Goal: Task Accomplishment & Management: Complete application form

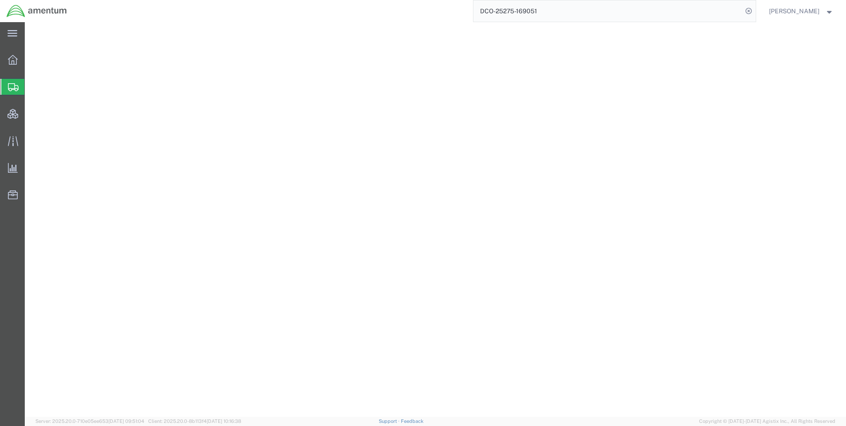
select select "42668"
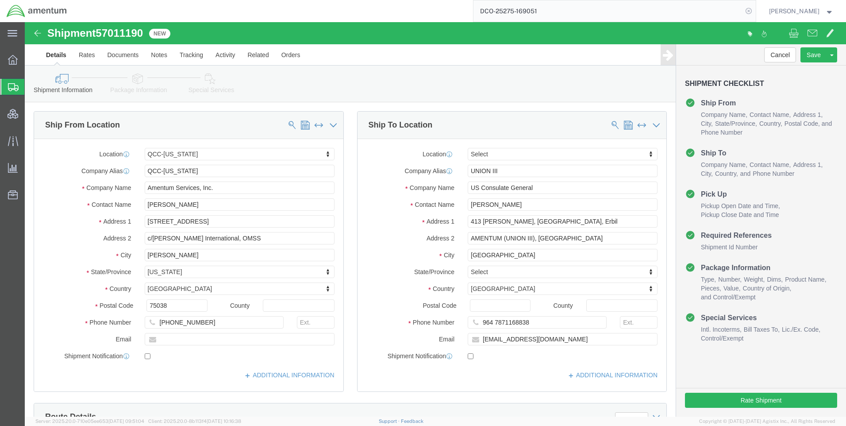
click at [755, 11] on icon at bounding box center [748, 11] width 12 height 12
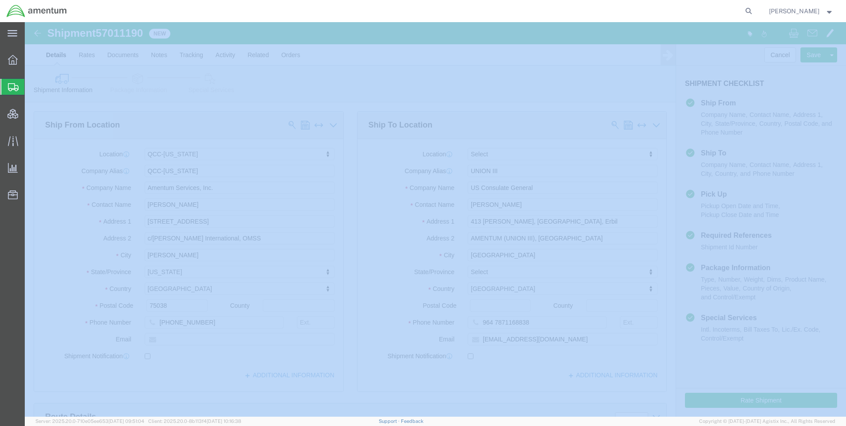
click at [755, 11] on icon at bounding box center [748, 11] width 12 height 12
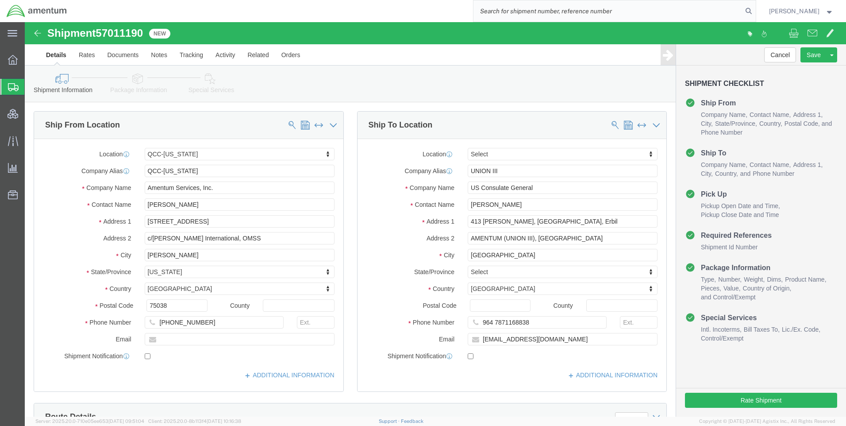
paste input "DCO-25274-168955"
type input "DCO-25274-168955"
click at [755, 9] on icon at bounding box center [748, 11] width 12 height 12
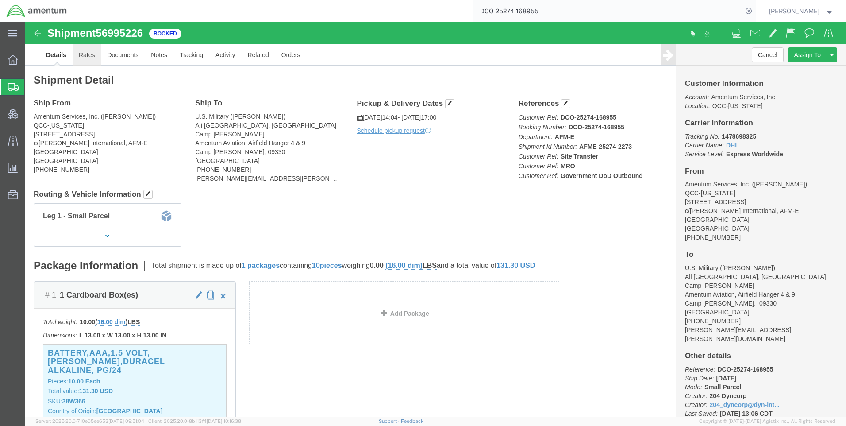
click link "Rates"
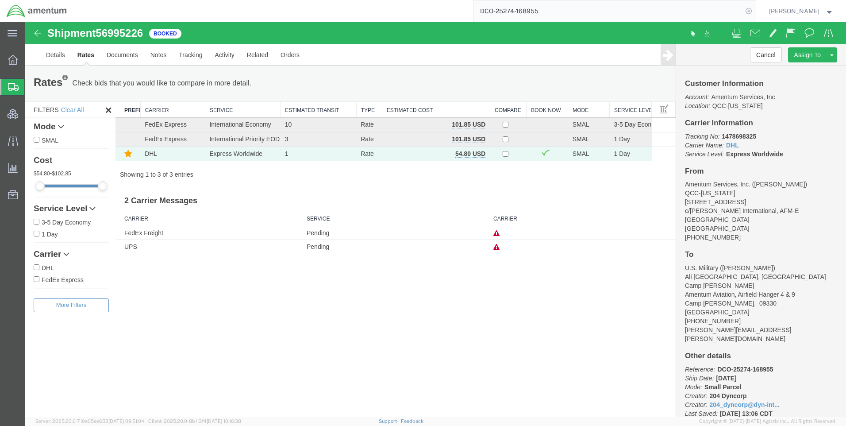
click at [755, 13] on icon at bounding box center [748, 11] width 12 height 12
click at [755, 11] on icon at bounding box center [748, 11] width 12 height 12
click at [755, 8] on icon at bounding box center [748, 11] width 12 height 12
paste input "DCO-25274-168964"
type input "DCO-25274-168964"
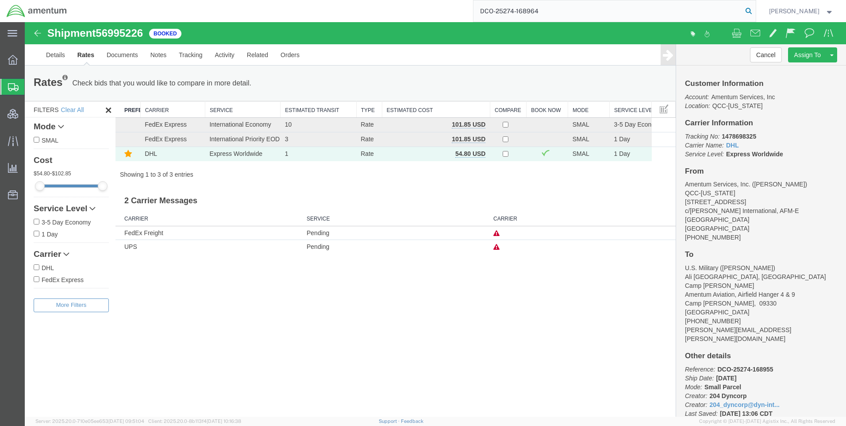
click at [755, 8] on icon at bounding box center [748, 11] width 12 height 12
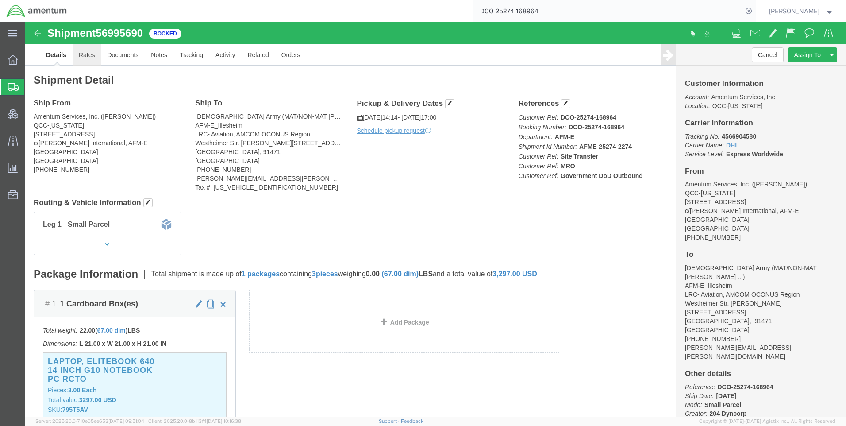
click link "Rates"
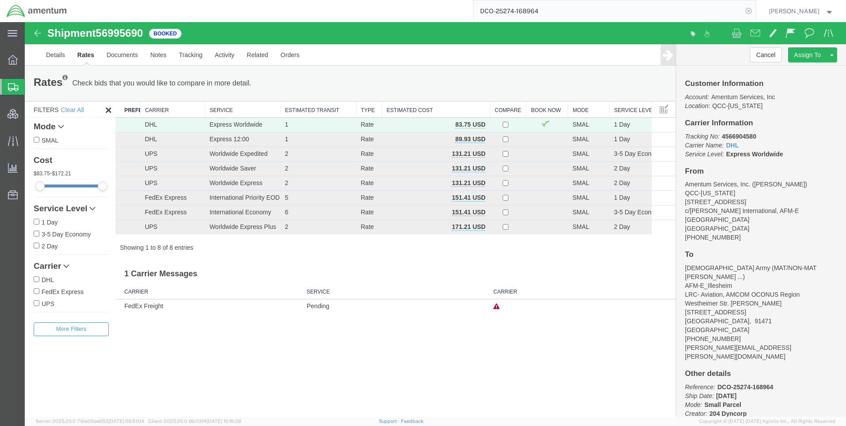
click at [754, 10] on icon at bounding box center [748, 11] width 12 height 12
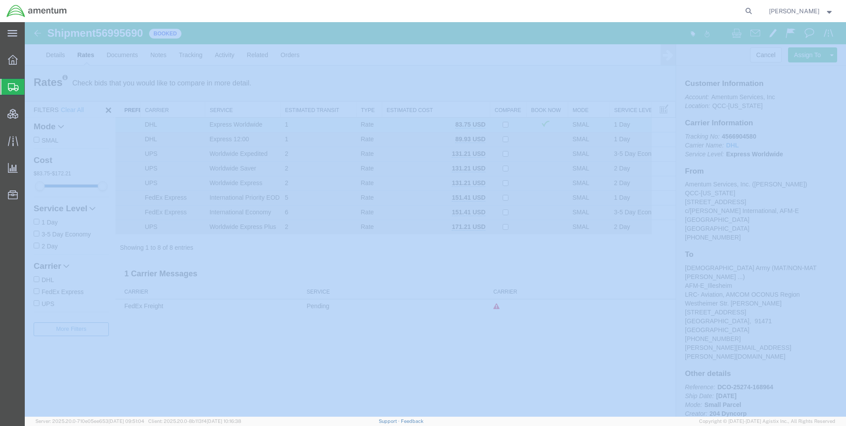
click at [754, 10] on icon at bounding box center [748, 11] width 12 height 12
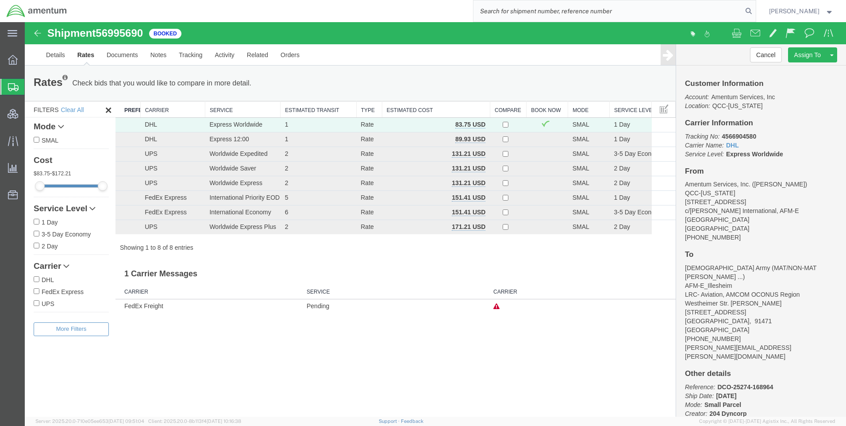
paste input "DCO-25275-169056"
type input "DCO-25275-169056"
click at [755, 10] on icon at bounding box center [748, 11] width 12 height 12
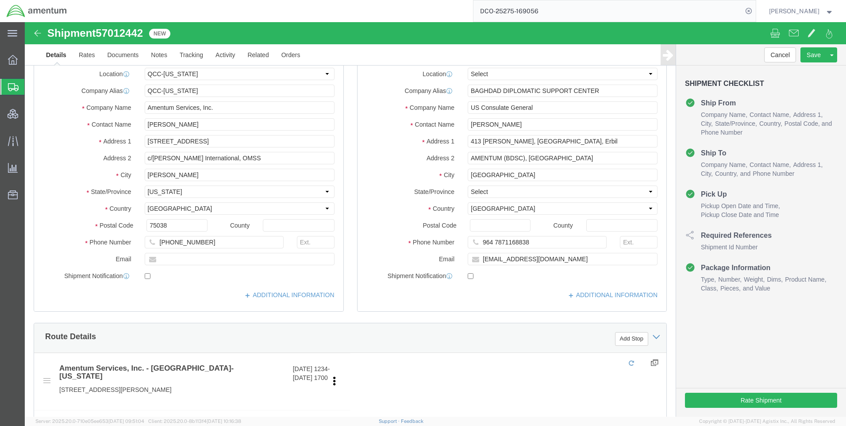
select select "42668"
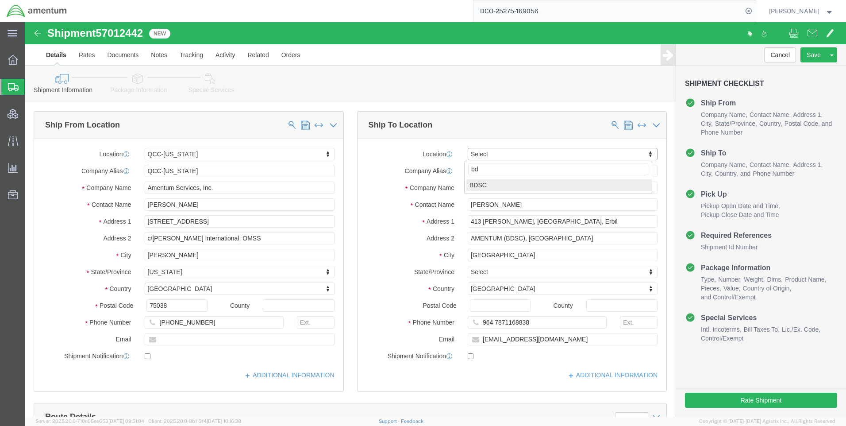
type input "bd"
select select "62012"
paste input "Annah.G"
type input "[EMAIL_ADDRESS][DOMAIN_NAME]"
drag, startPoint x: 415, startPoint y: 219, endPoint x: 446, endPoint y: 314, distance: 99.5
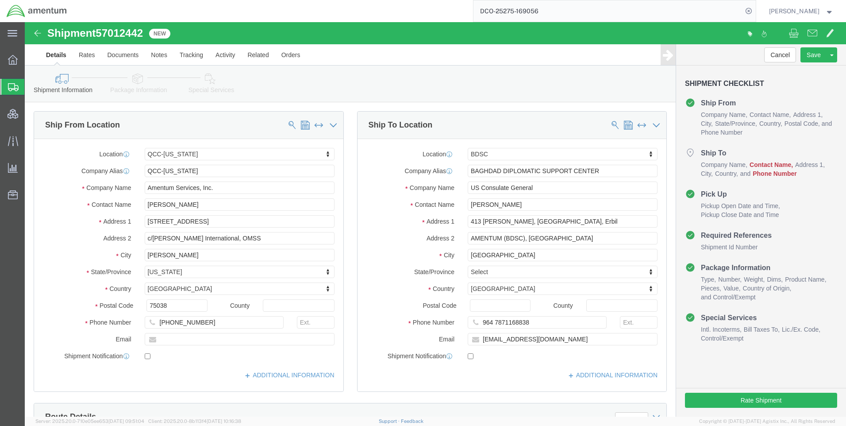
drag, startPoint x: 446, startPoint y: 314, endPoint x: 430, endPoint y: 184, distance: 130.1
click label "Contact Name"
paste input ".[EMAIL_ADDRESS][DOMAIN_NAME]"
drag, startPoint x: 538, startPoint y: 178, endPoint x: 486, endPoint y: 179, distance: 51.8
click input "[EMAIL_ADDRESS][DOMAIN_NAME]"
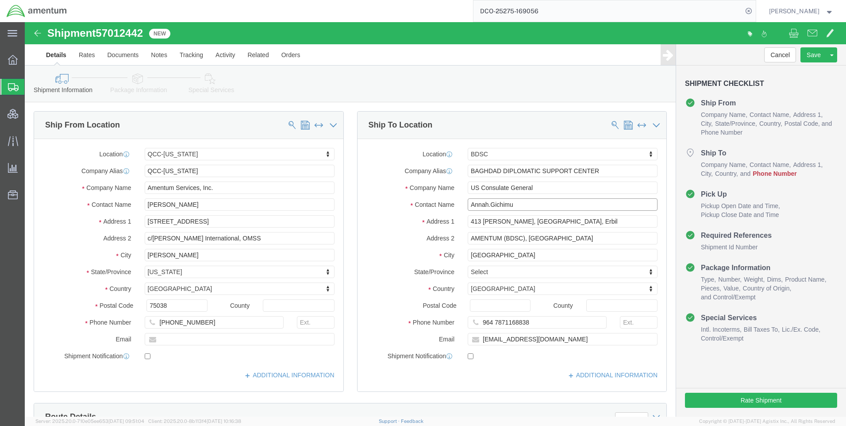
click input "Annah.Gichimu"
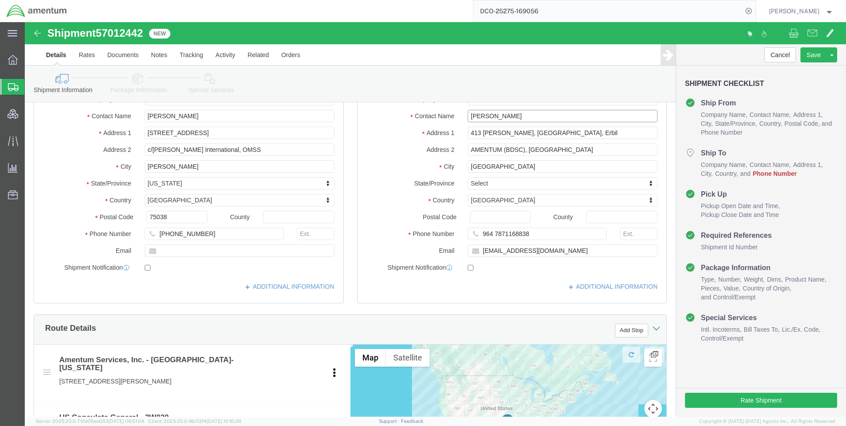
type input "[PERSON_NAME]"
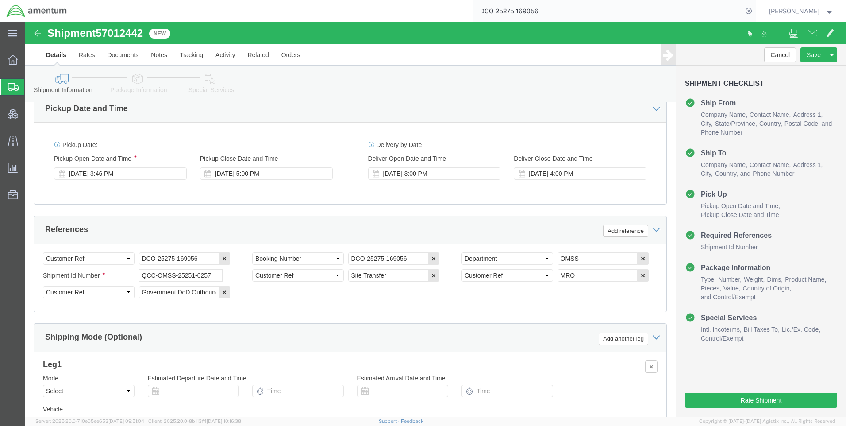
scroll to position [487, 0]
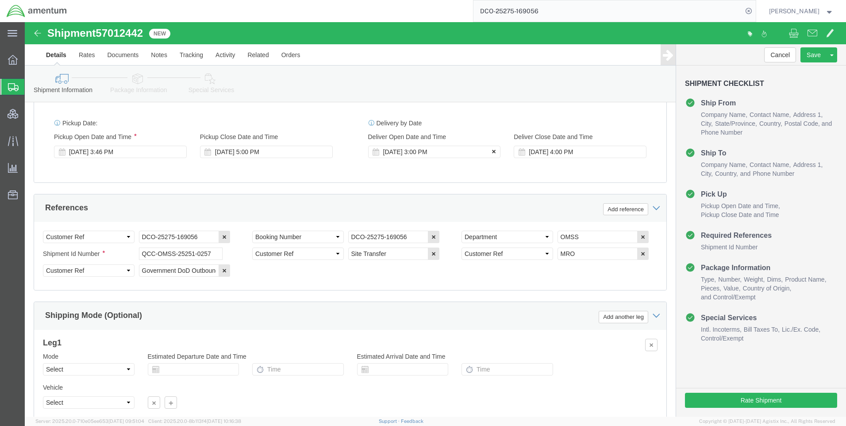
type input "964 7871168838"
click icon
click button "Save"
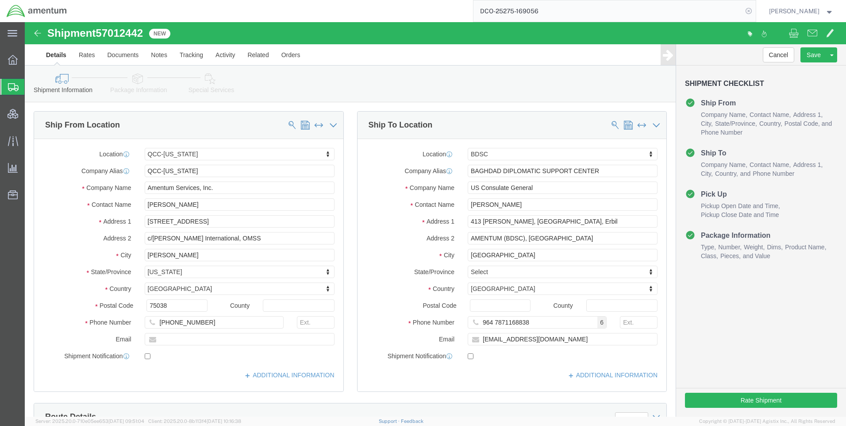
click at [753, 12] on icon at bounding box center [748, 11] width 12 height 12
click at [755, 11] on icon at bounding box center [748, 11] width 12 height 12
paste input "DCO-25275-169057"
type input "DCO-25275-169057"
click at [755, 9] on icon at bounding box center [748, 11] width 12 height 12
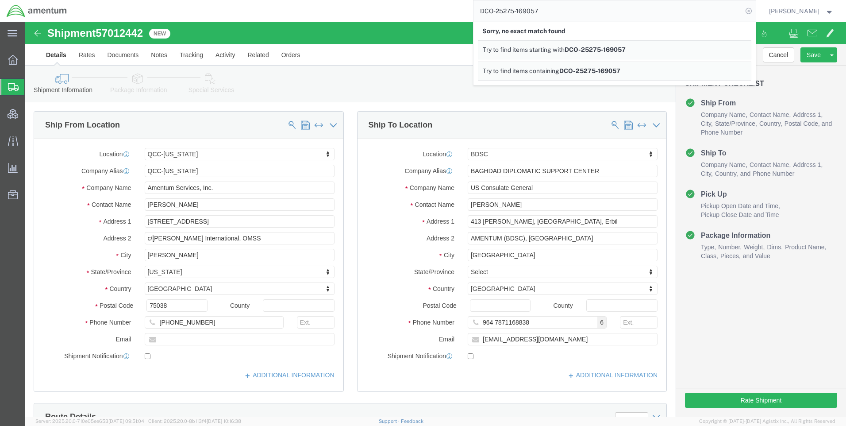
click at [752, 12] on icon at bounding box center [748, 11] width 12 height 12
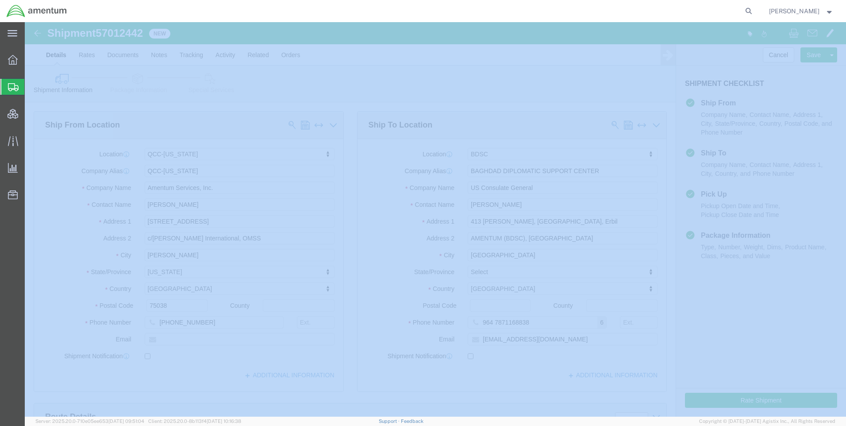
click at [752, 12] on icon at bounding box center [748, 11] width 12 height 12
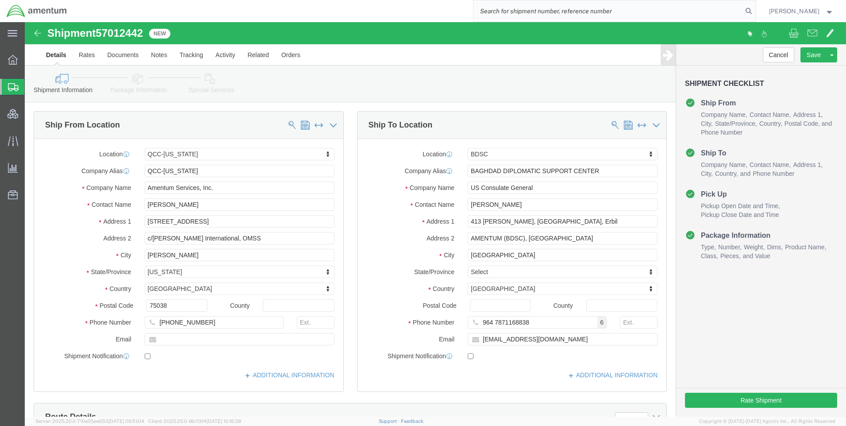
paste input "DCO-25275-169057"
type input "DCO-25275-169057"
click at [753, 9] on icon at bounding box center [748, 11] width 12 height 12
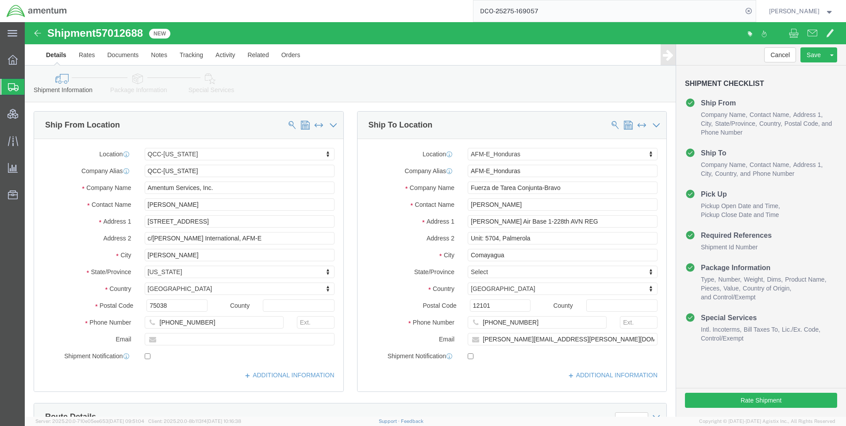
select select "42668"
select select "63335"
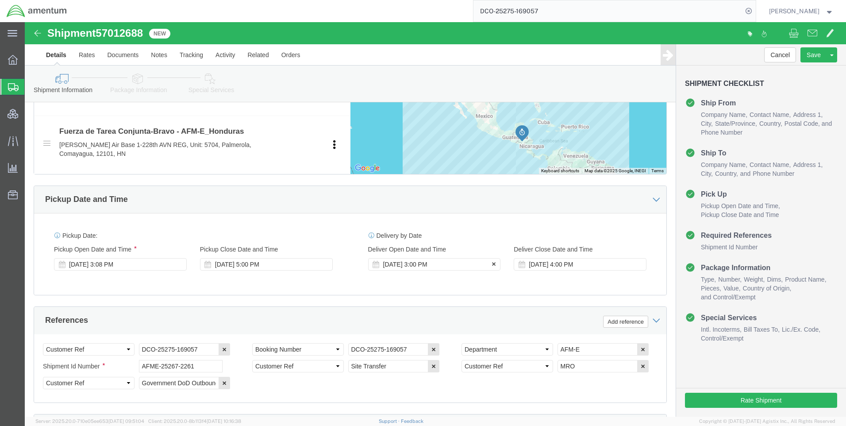
scroll to position [442, 0]
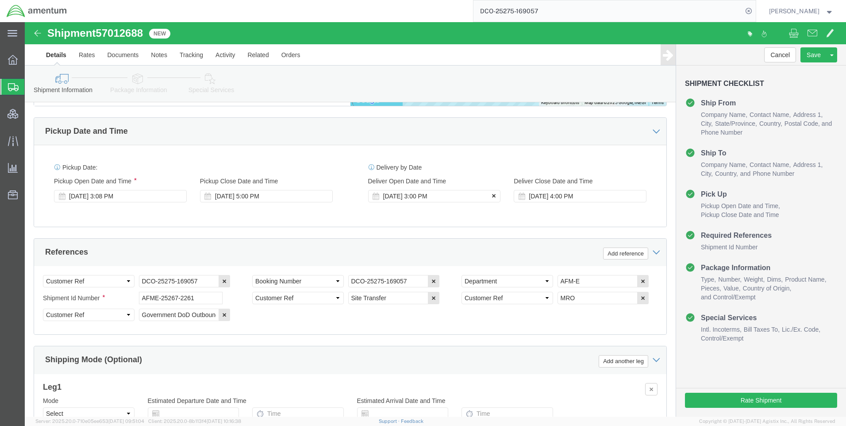
click icon
click button
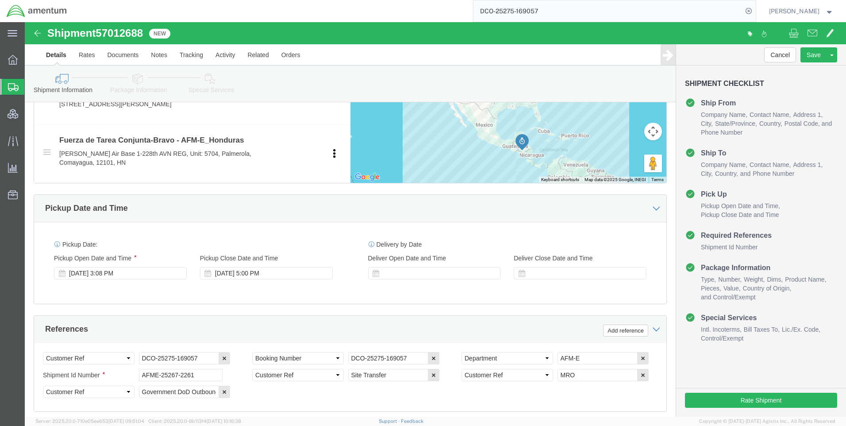
scroll to position [160, 0]
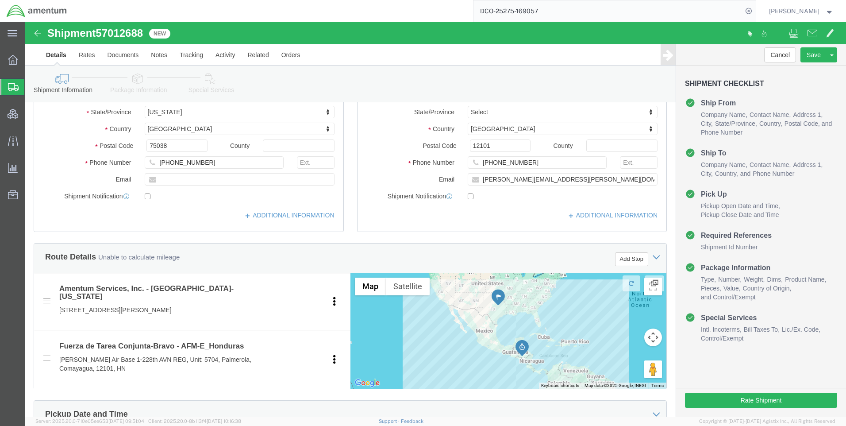
click icon
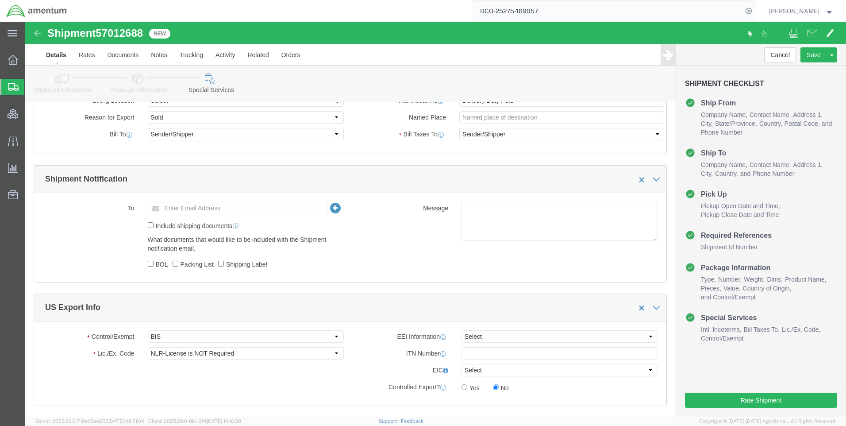
scroll to position [602, 0]
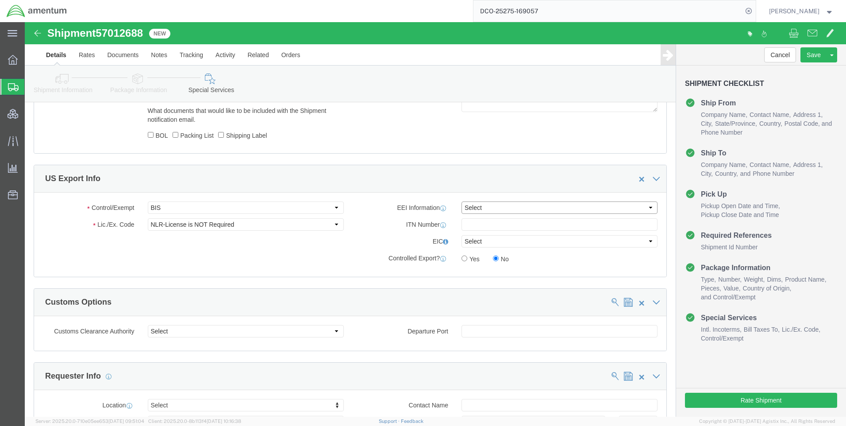
drag, startPoint x: 473, startPoint y: 182, endPoint x: 473, endPoint y: 190, distance: 8.0
click select "Select AES-Direct EEI Carrier File EEI EEI Exempt"
select select "CFIL"
click select "Select AES-Direct EEI Carrier File EEI EEI Exempt"
click button "Rate Shipment"
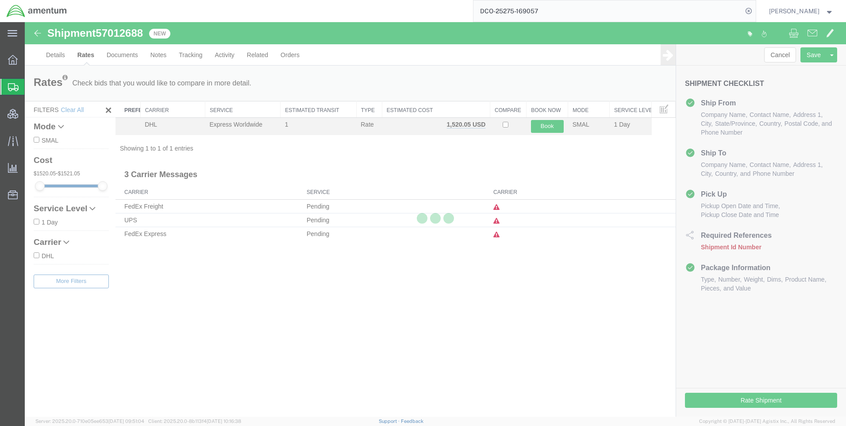
scroll to position [0, 0]
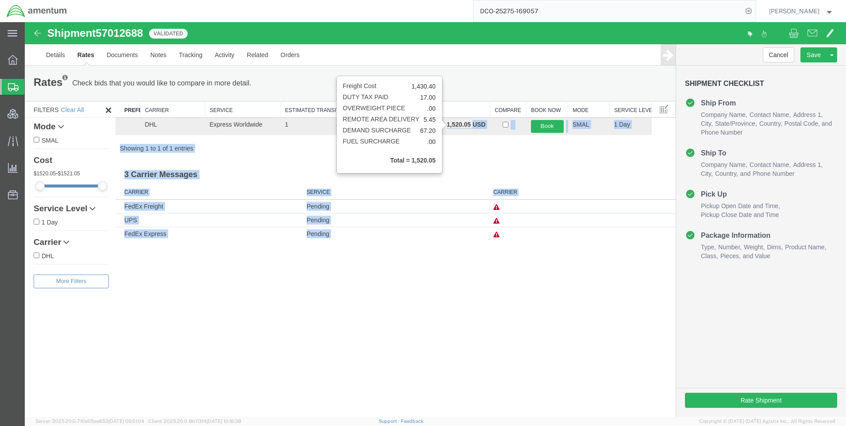
drag, startPoint x: 472, startPoint y: 124, endPoint x: 446, endPoint y: 123, distance: 25.7
click at [446, 123] on body "Shipment 57012688 1 of 1 Validated Details Rates Documents Notes Tracking Activ…" at bounding box center [435, 204] width 821 height 364
drag, startPoint x: 446, startPoint y: 123, endPoint x: 451, endPoint y: 135, distance: 13.3
click at [451, 135] on div "Search: Preferred Carrier Carrier Service Estimated Transit Type Estimated Cost…" at bounding box center [395, 127] width 560 height 52
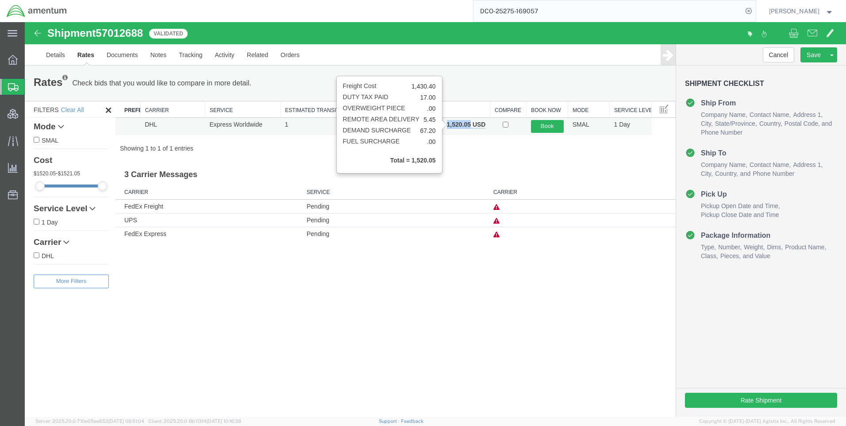
drag, startPoint x: 471, startPoint y: 122, endPoint x: 447, endPoint y: 125, distance: 24.1
click at [447, 125] on b "1,520.05 USD" at bounding box center [466, 124] width 39 height 7
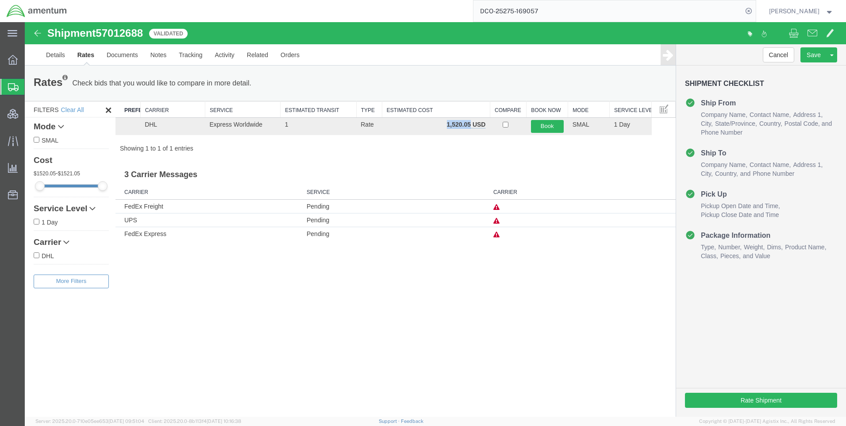
copy b "1,520.05"
click at [755, 9] on icon at bounding box center [748, 11] width 12 height 12
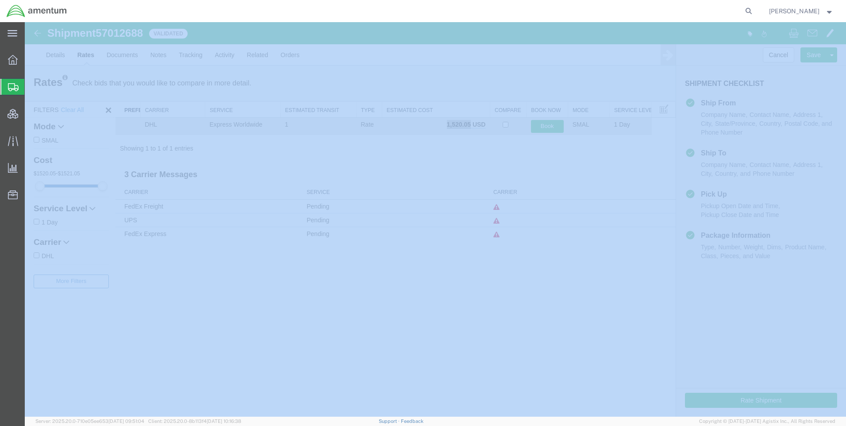
click at [755, 10] on icon at bounding box center [748, 11] width 12 height 12
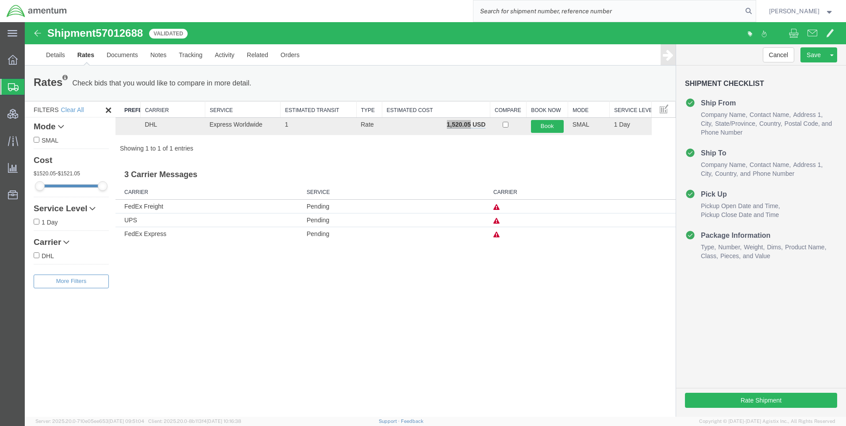
paste input "DCO-25275-169059"
type input "DCO-25275-169059"
click at [754, 12] on icon at bounding box center [748, 11] width 12 height 12
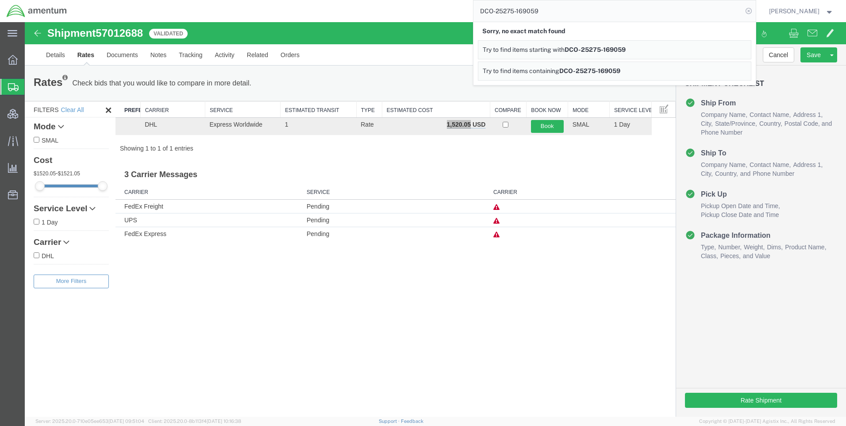
click at [755, 8] on icon at bounding box center [748, 11] width 12 height 12
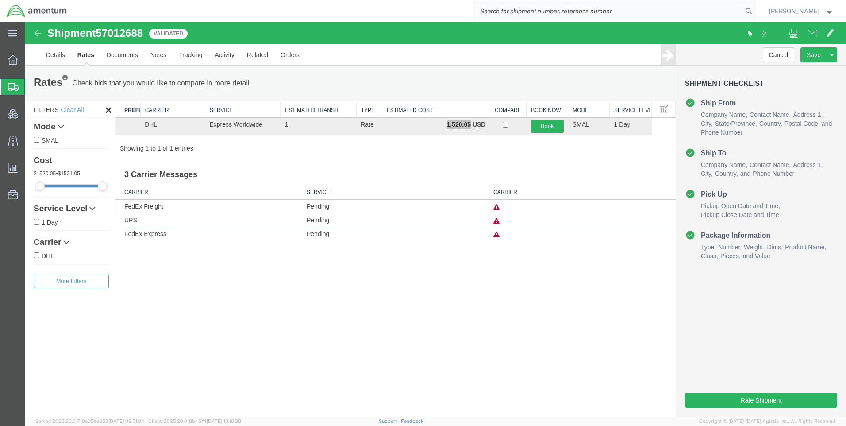
paste input "DCO-25275-169059"
type input "DCO-25275-169059"
click at [752, 7] on icon at bounding box center [748, 11] width 12 height 12
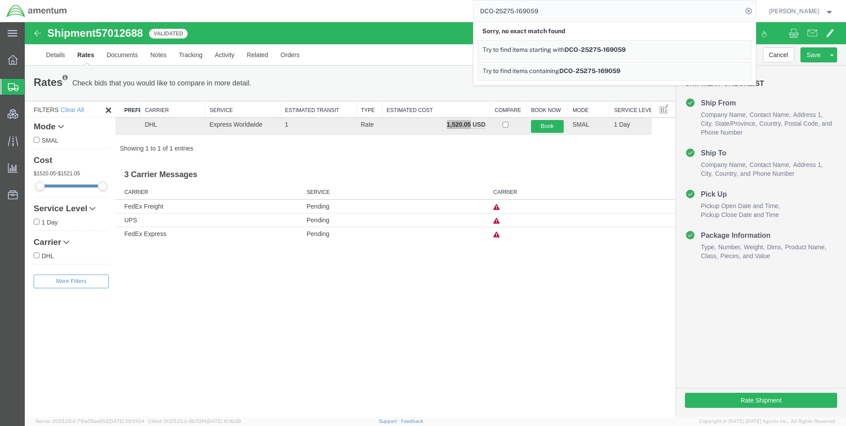
click at [752, 7] on icon at bounding box center [748, 11] width 12 height 12
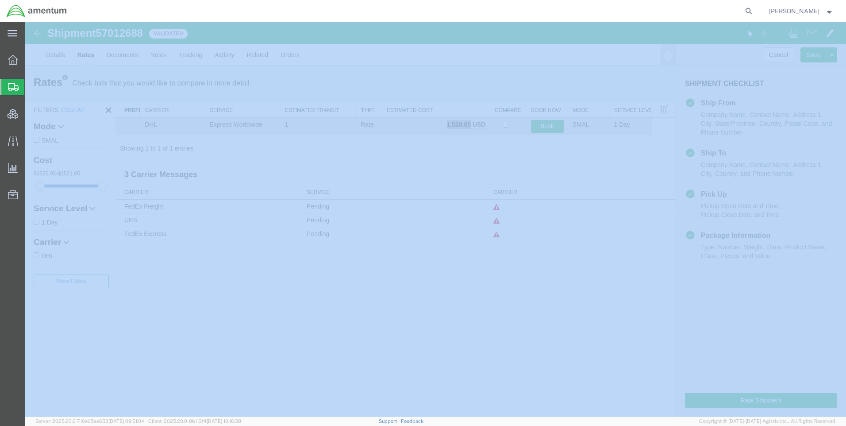
click at [752, 7] on icon at bounding box center [748, 11] width 12 height 12
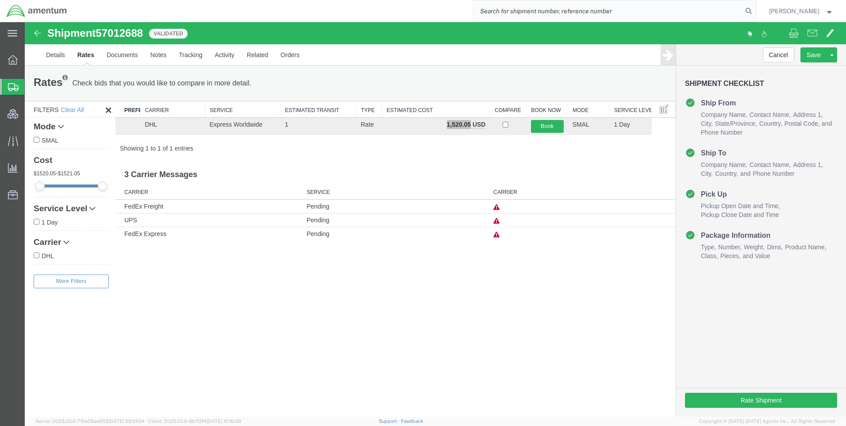
paste input "DCO-25275-169059"
type input "DCO-25275-169059"
click at [755, 13] on icon at bounding box center [748, 11] width 12 height 12
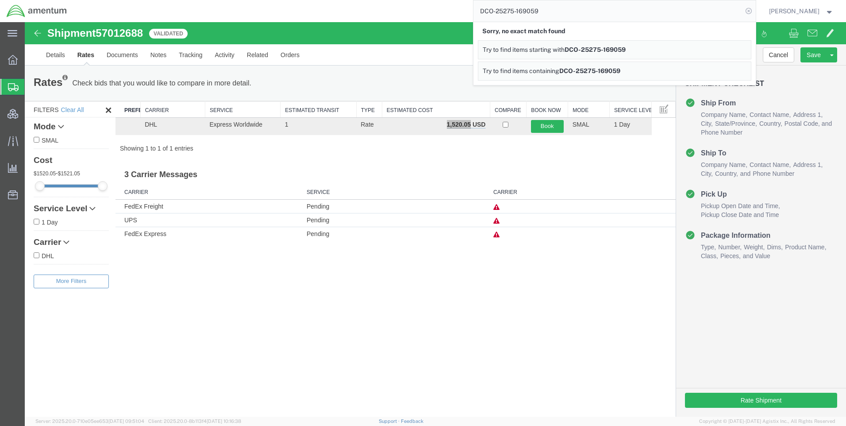
click at [755, 12] on icon at bounding box center [748, 11] width 12 height 12
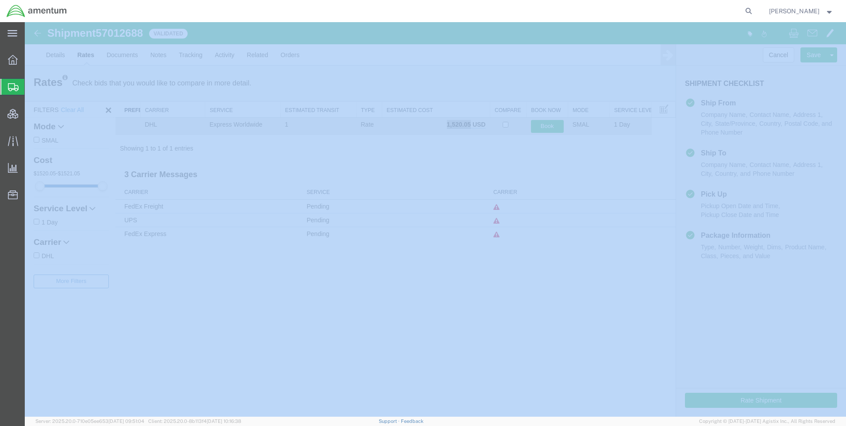
click at [755, 12] on icon at bounding box center [748, 11] width 12 height 12
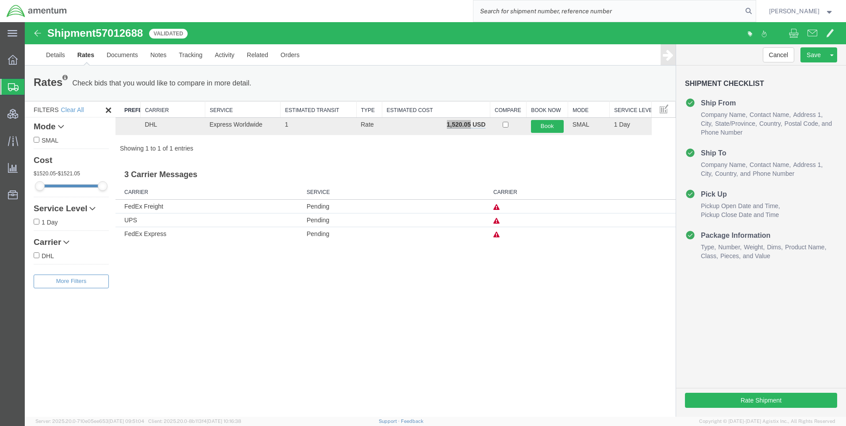
paste input "DCO-25275-169059"
type input "DCO-25275-169059"
click at [755, 10] on icon at bounding box center [748, 11] width 12 height 12
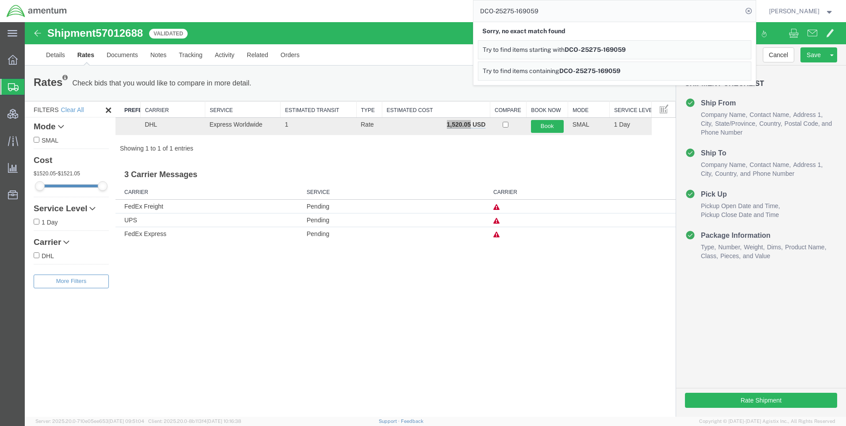
click at [755, 10] on icon at bounding box center [748, 11] width 12 height 12
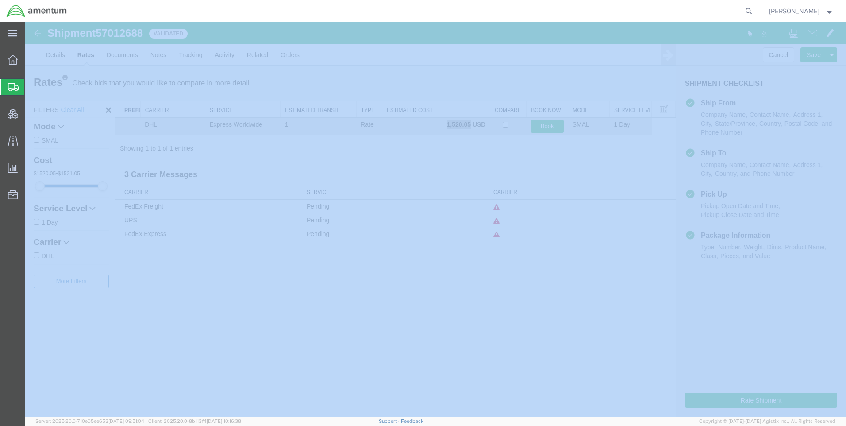
click at [755, 10] on icon at bounding box center [748, 11] width 12 height 12
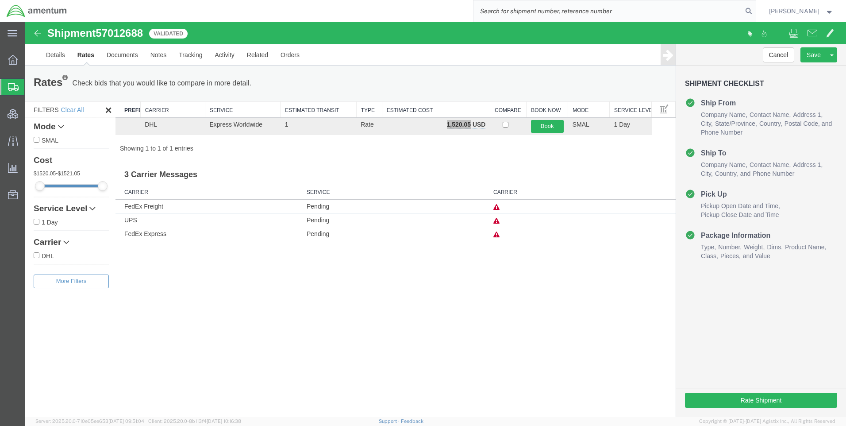
paste input "DCO-25275-169059"
type input "DCO-25275-169059"
click at [754, 8] on icon at bounding box center [748, 11] width 12 height 12
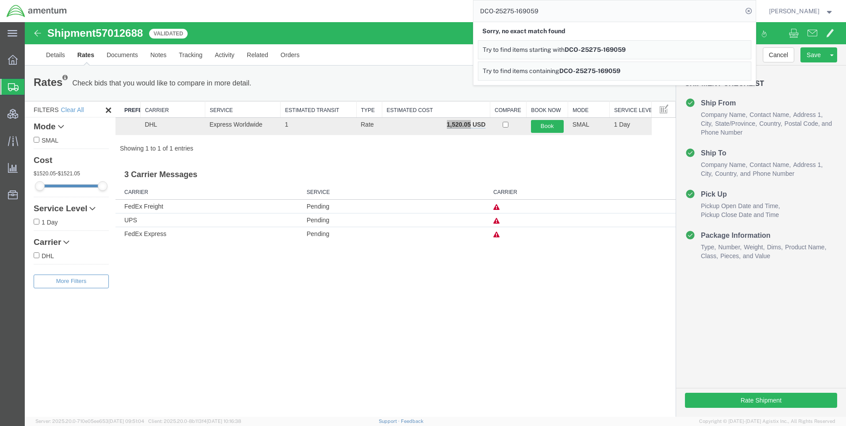
click at [754, 8] on icon at bounding box center [748, 11] width 12 height 12
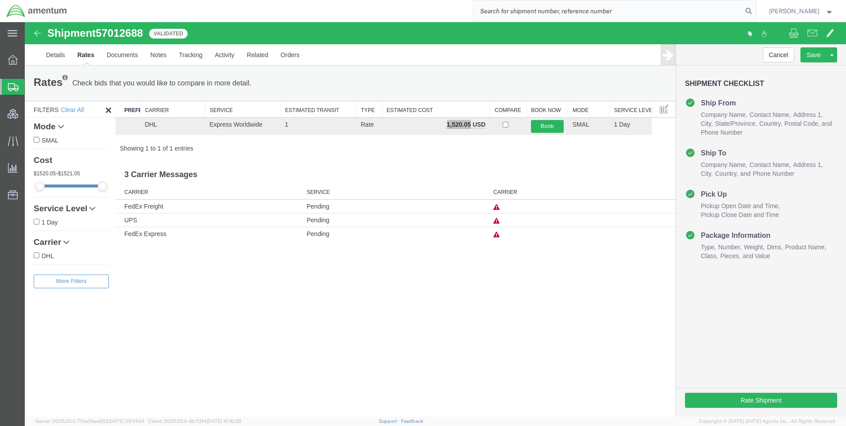
paste input "DCO-25275-169059"
type input "DCO-25275-169059"
click at [753, 8] on icon at bounding box center [748, 11] width 12 height 12
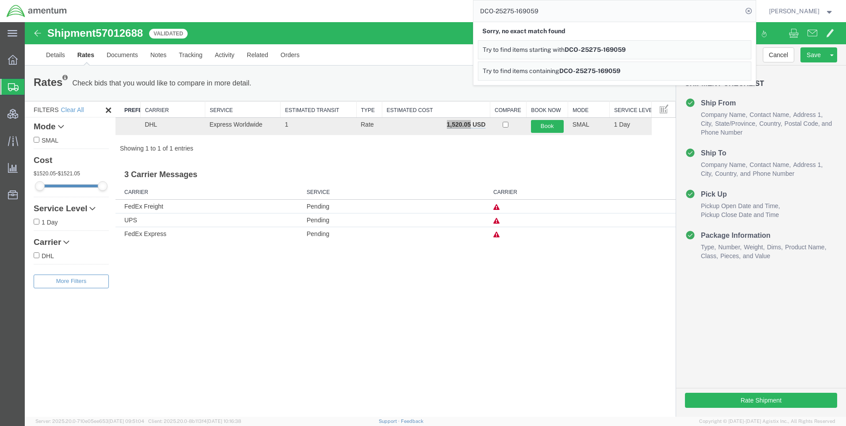
click at [752, 9] on icon at bounding box center [748, 11] width 12 height 12
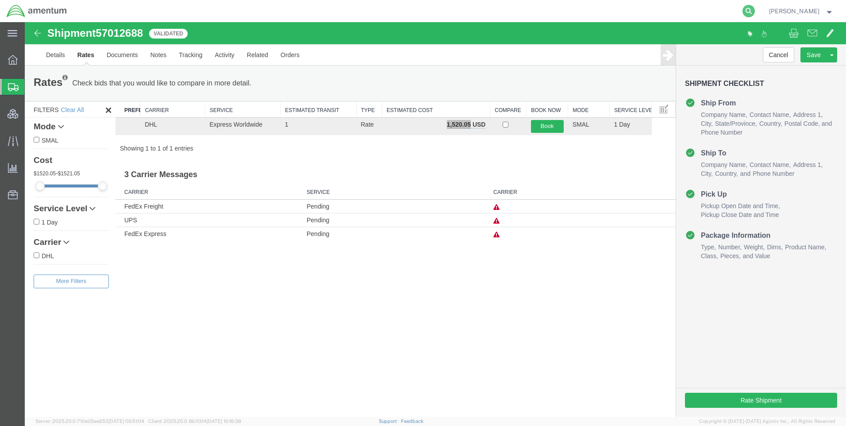
click at [755, 12] on icon at bounding box center [748, 11] width 12 height 12
paste input "DCO-25275-169059"
type input "DCO-25275-169059"
click at [753, 10] on icon at bounding box center [748, 11] width 12 height 12
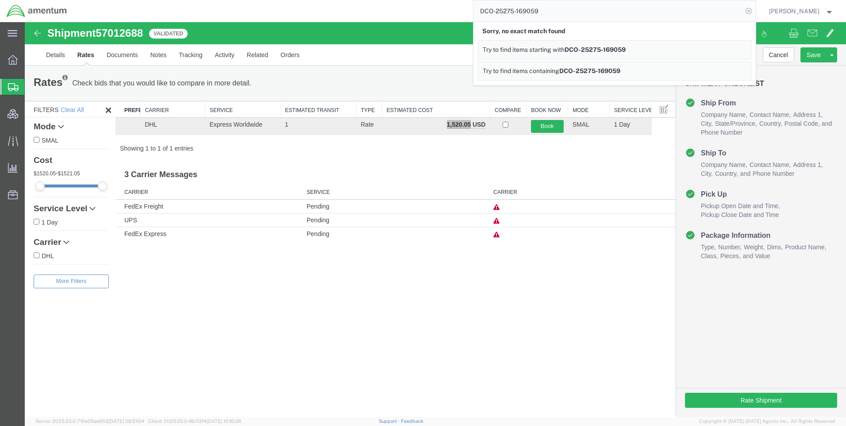
click at [754, 12] on icon at bounding box center [748, 11] width 12 height 12
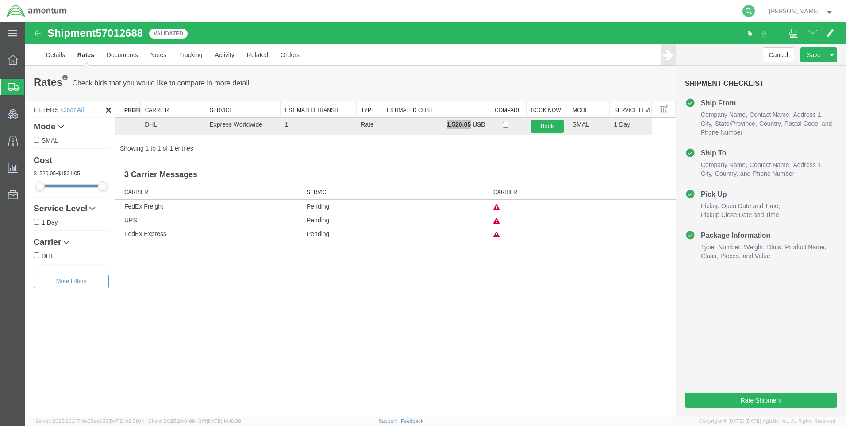
click at [753, 7] on icon at bounding box center [748, 11] width 12 height 12
paste input "DCO-25275-169059"
type input "DCO-25275-169059"
click at [754, 12] on icon at bounding box center [748, 11] width 12 height 12
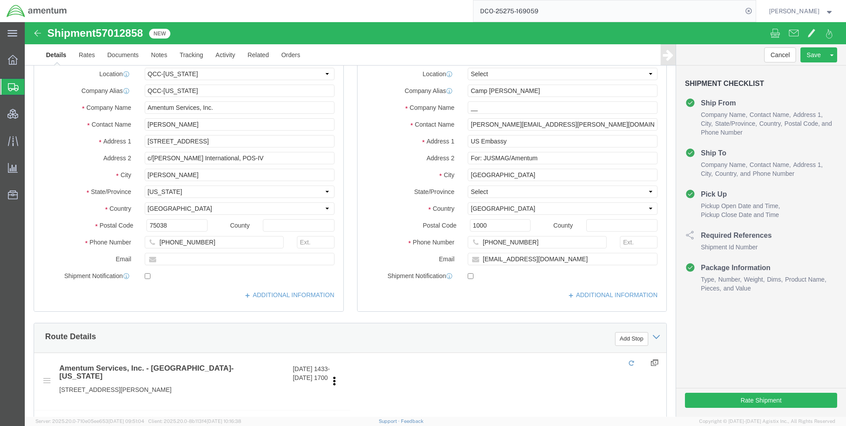
select select "42668"
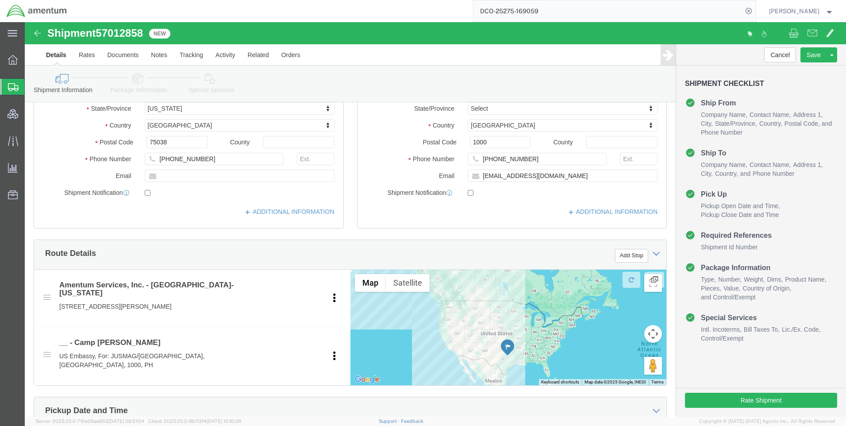
scroll to position [265, 0]
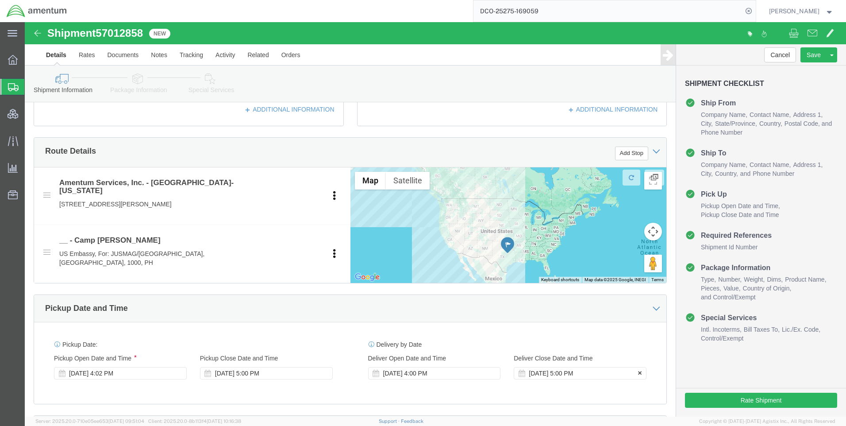
drag, startPoint x: 462, startPoint y: 343, endPoint x: 483, endPoint y: 344, distance: 21.3
click icon
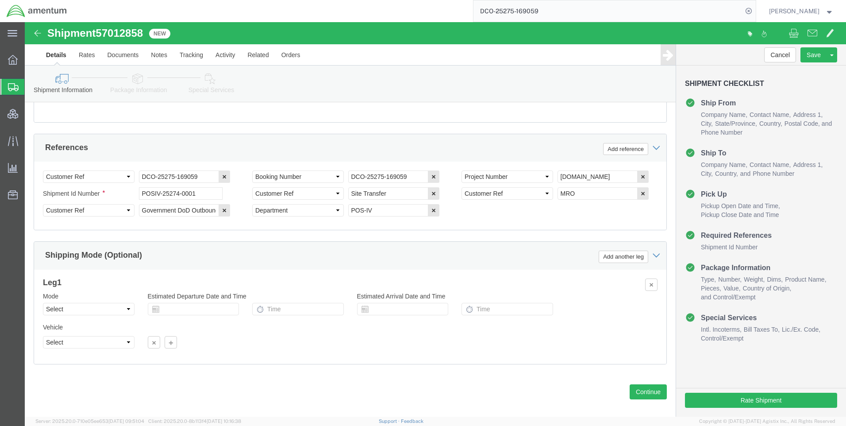
scroll to position [549, 0]
click link "Special Services"
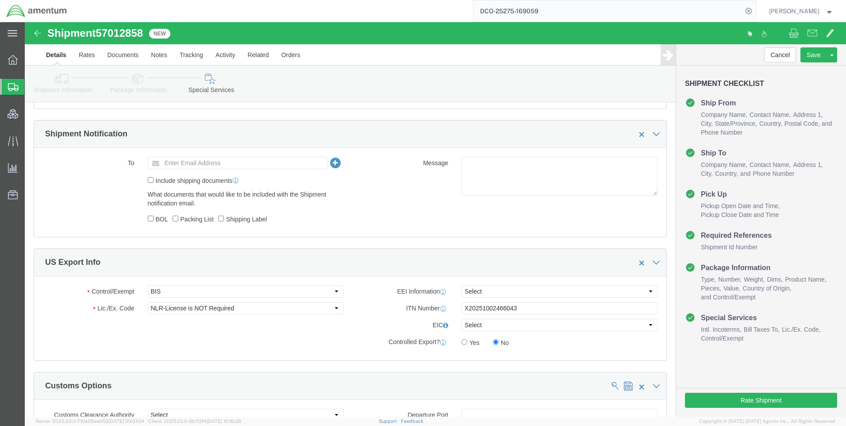
scroll to position [563, 0]
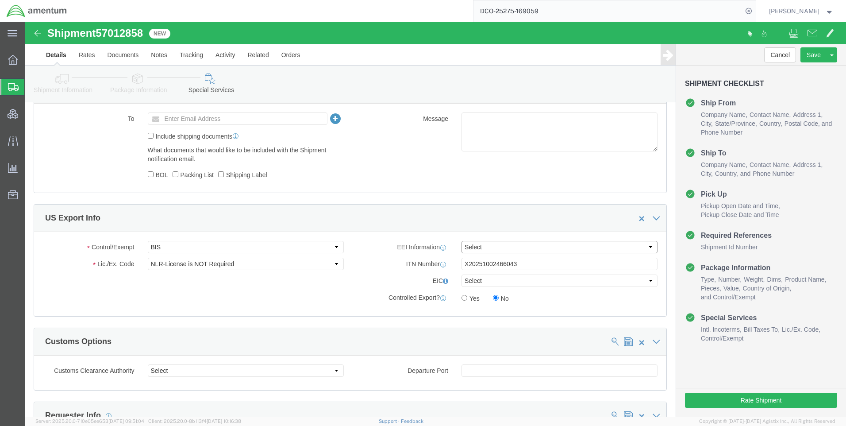
drag, startPoint x: 446, startPoint y: 222, endPoint x: 453, endPoint y: 228, distance: 9.4
click select "Select AES-Direct EEI Carrier File EEI EEI Exempt"
select select "AESD"
click select "Select AES-Direct EEI Carrier File EEI EEI Exempt"
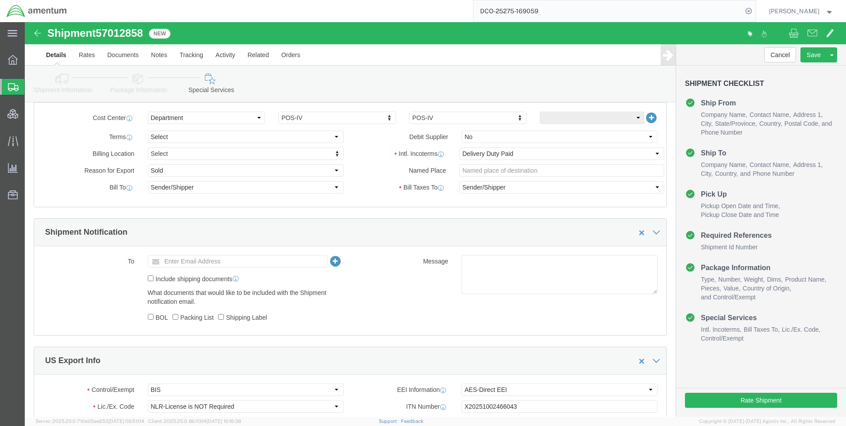
scroll to position [607, 0]
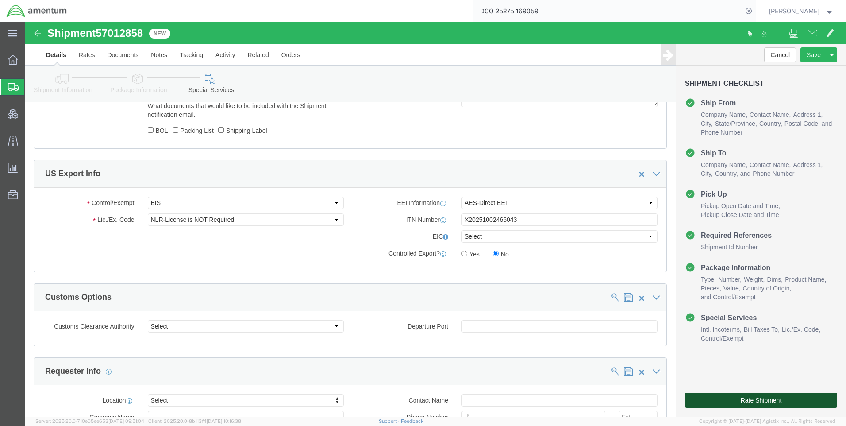
click button "Rate Shipment"
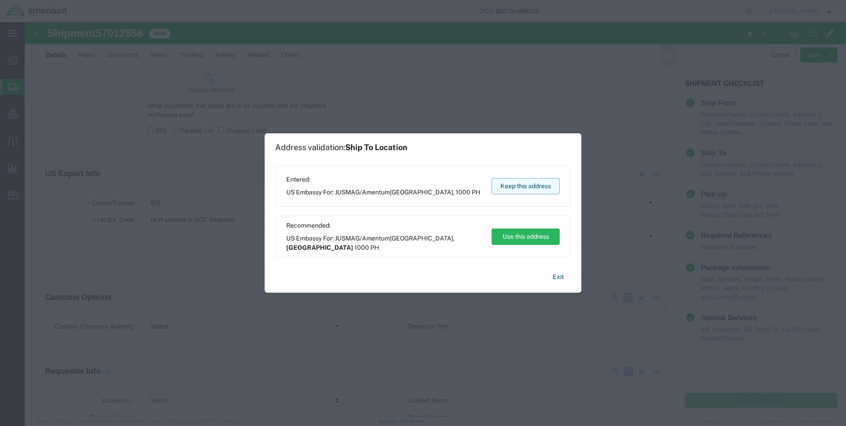
click at [517, 186] on button "Keep this address" at bounding box center [526, 186] width 68 height 16
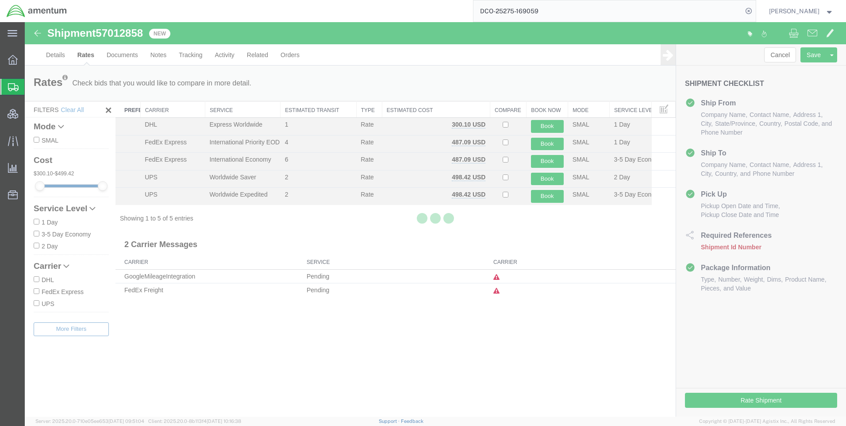
scroll to position [0, 0]
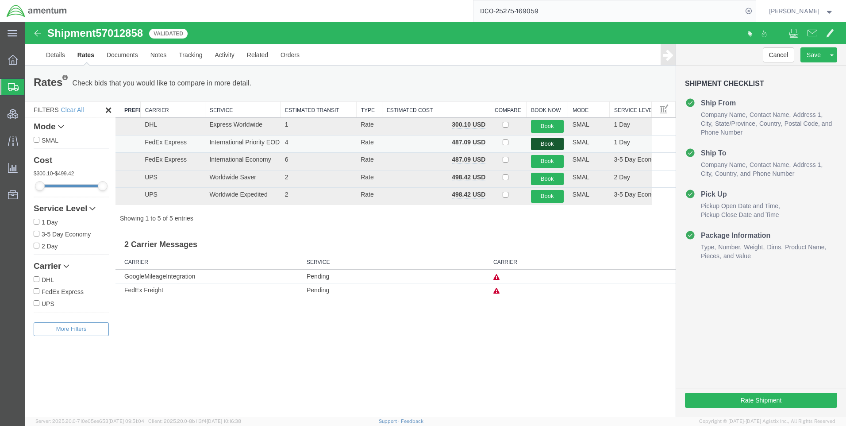
click at [552, 145] on button "Book" at bounding box center [547, 144] width 33 height 13
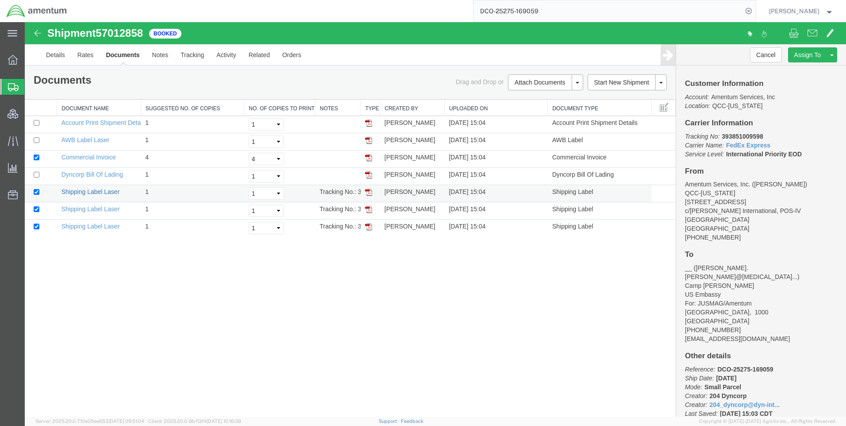
click at [92, 194] on link "Shipping Label Laser" at bounding box center [90, 191] width 58 height 7
click at [77, 208] on link "Shipping Label Laser" at bounding box center [90, 208] width 58 height 7
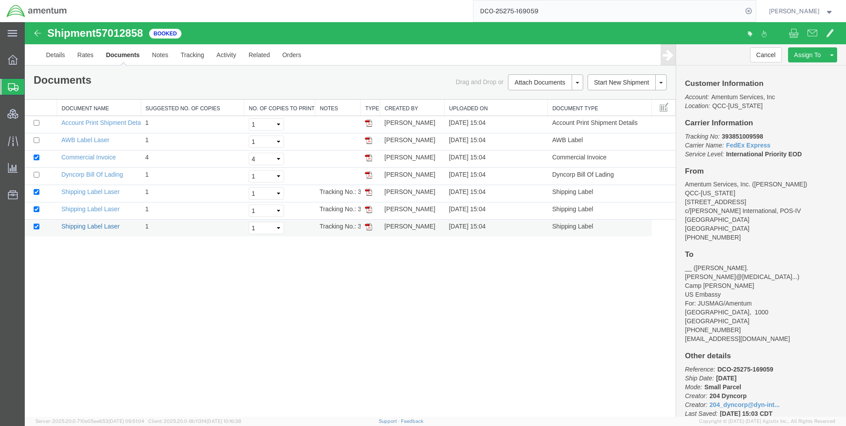
click at [85, 224] on link "Shipping Label Laser" at bounding box center [90, 226] width 58 height 7
click at [92, 155] on link "Commercial Invoice" at bounding box center [88, 157] width 54 height 7
click at [84, 141] on link "AWB Label Laser" at bounding box center [85, 139] width 48 height 7
click at [77, 139] on link "AWB Label Laser" at bounding box center [85, 139] width 48 height 7
click at [754, 10] on icon at bounding box center [748, 11] width 12 height 12
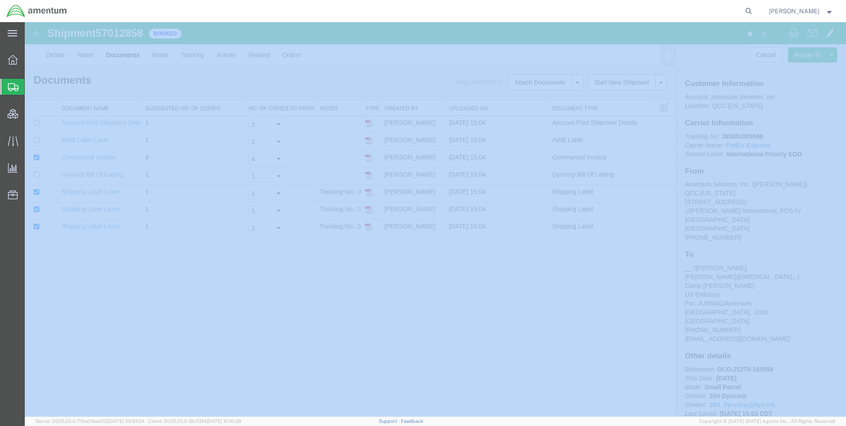
click at [754, 10] on icon at bounding box center [748, 11] width 12 height 12
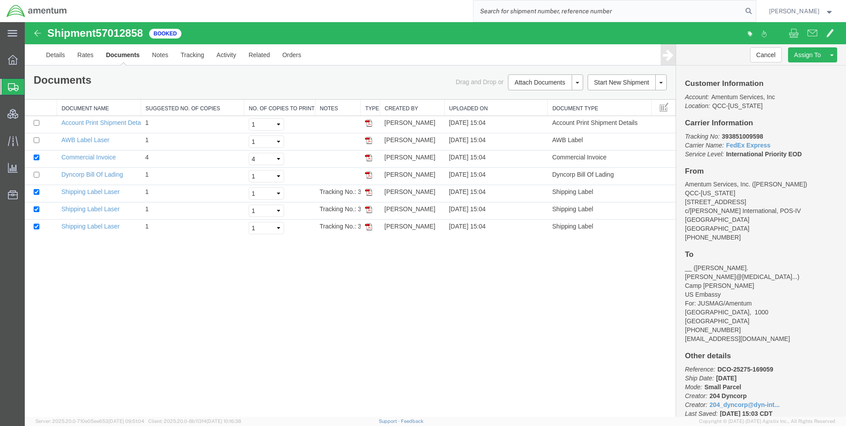
paste input "DCO-25275-169063"
type input "DCO-25275-169063"
click at [755, 8] on icon at bounding box center [748, 11] width 12 height 12
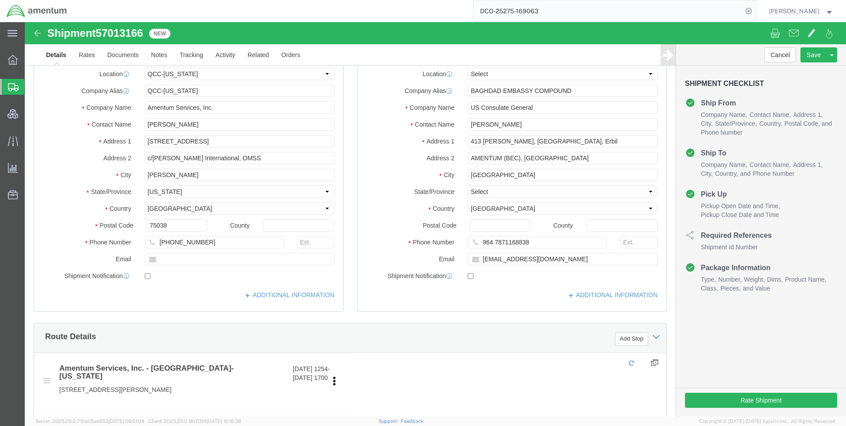
select select "42668"
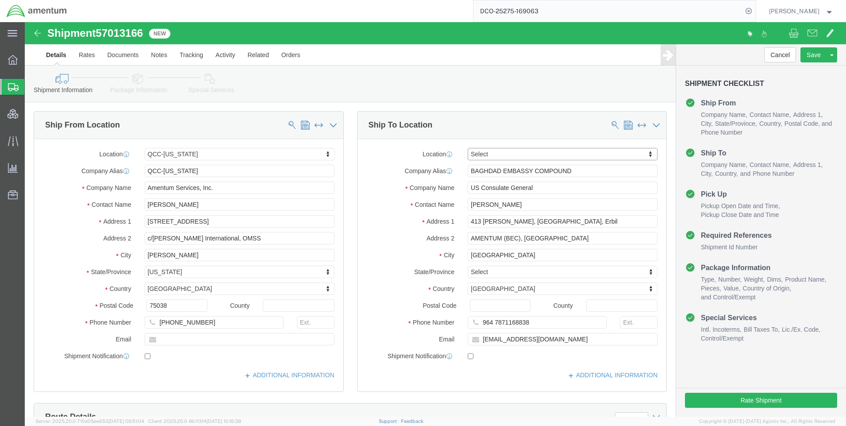
drag, startPoint x: 465, startPoint y: 130, endPoint x: 459, endPoint y: 129, distance: 5.8
type input "bec"
select select "62011"
drag, startPoint x: 474, startPoint y: 144, endPoint x: 437, endPoint y: 151, distance: 38.3
click div "BAGHDAD EMBASSY COMPOUND"
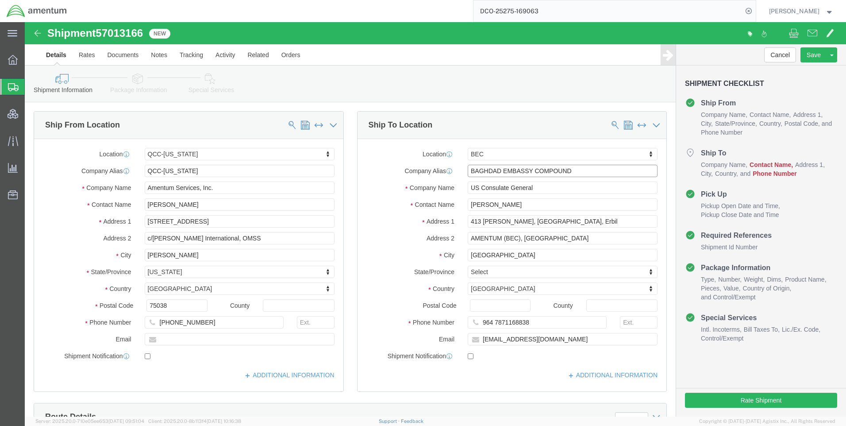
type input "2W016"
paste input "Annah.G"
type input "[EMAIL_ADDRESS][DOMAIN_NAME]"
paste input ".[EMAIL_ADDRESS][DOMAIN_NAME]"
click input "[EMAIL_ADDRESS][DOMAIN_NAME]"
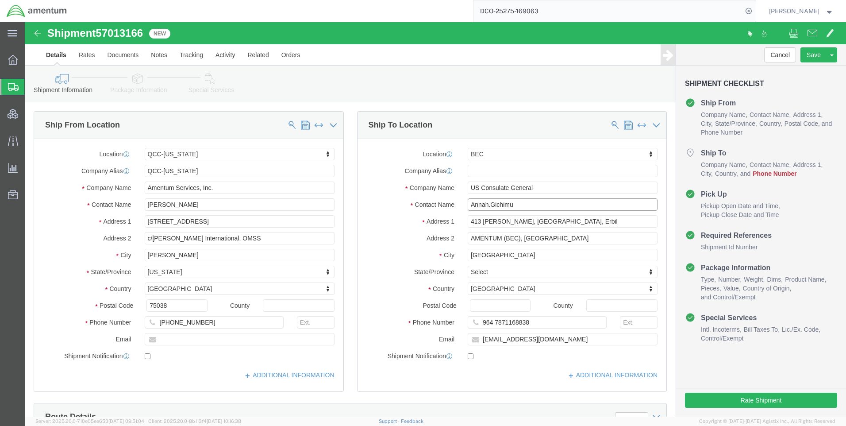
click input "Annah.Gichimu"
type input "[PERSON_NAME]"
type input "964 7871168838"
click button "Save"
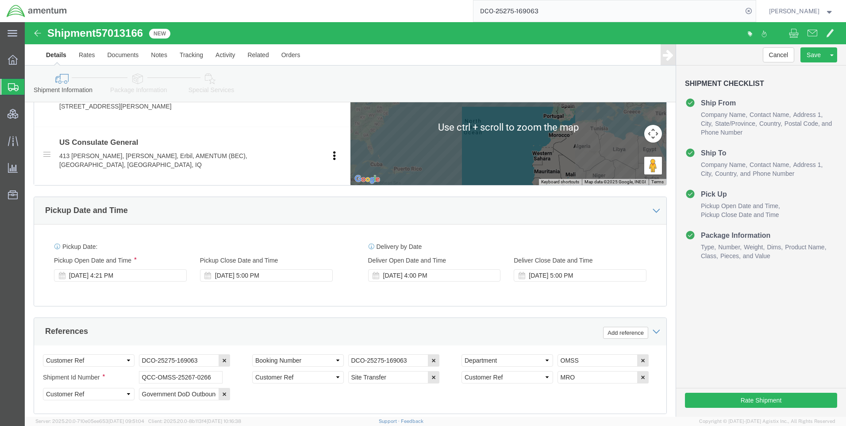
scroll to position [354, 0]
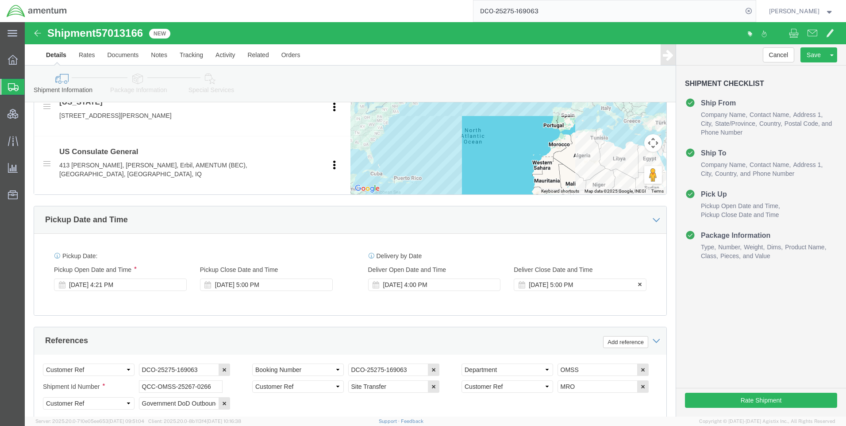
drag, startPoint x: 465, startPoint y: 252, endPoint x: 493, endPoint y: 246, distance: 28.9
click icon
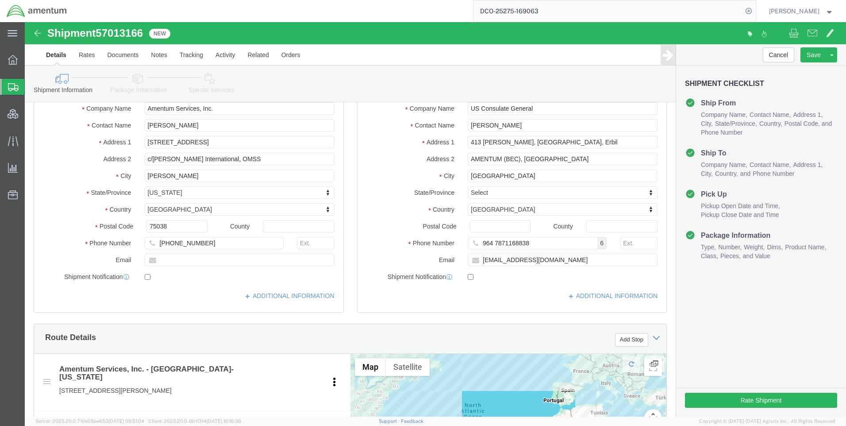
scroll to position [0, 0]
